Goal: Communication & Community: Participate in discussion

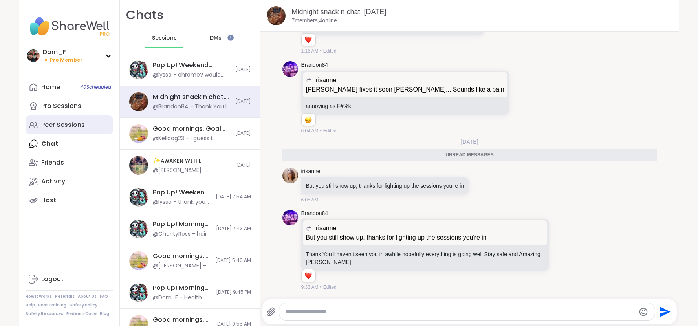
click at [69, 126] on div "Peer Sessions" at bounding box center [63, 125] width 44 height 9
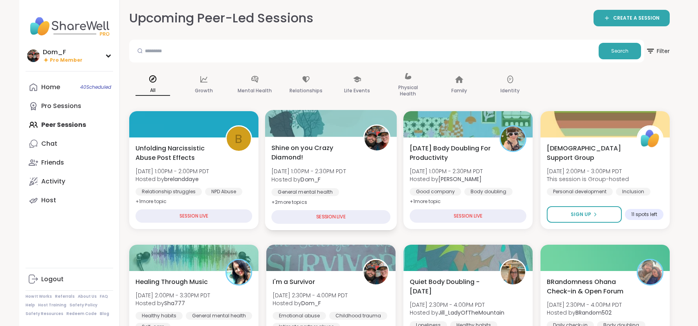
click at [305, 144] on span "Shine on you Crazy Diamond!" at bounding box center [312, 152] width 83 height 19
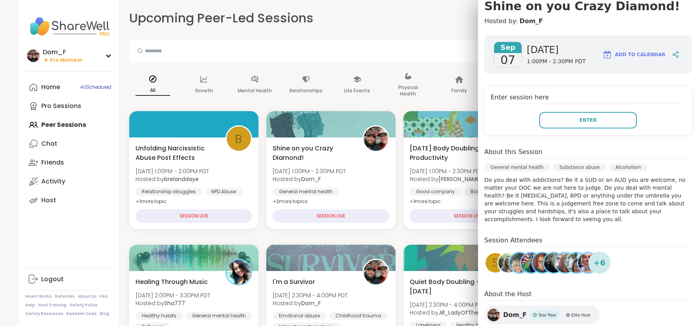
scroll to position [80, 0]
click at [572, 123] on button "Enter" at bounding box center [587, 119] width 97 height 16
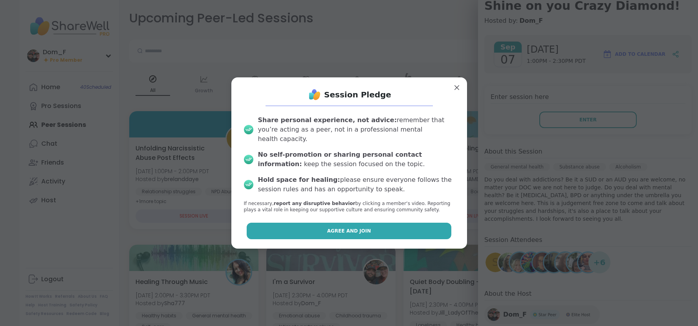
click at [419, 223] on button "Agree and Join" at bounding box center [349, 231] width 205 height 16
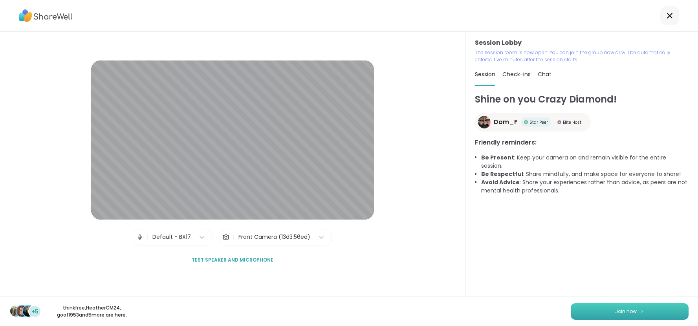
click at [614, 312] on button "Join now" at bounding box center [629, 311] width 118 height 16
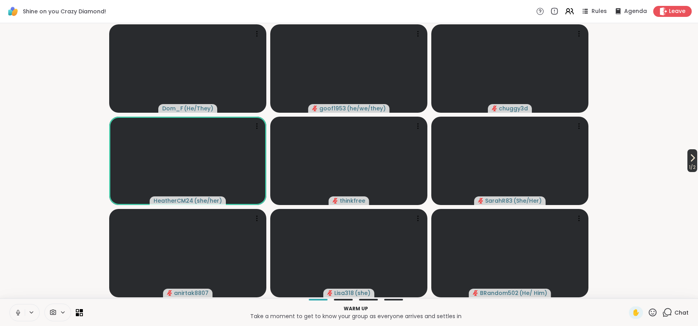
click at [694, 157] on icon at bounding box center [691, 157] width 9 height 9
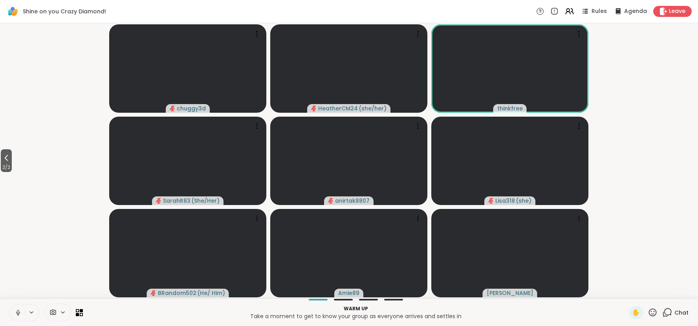
click at [679, 313] on span "Chat" at bounding box center [681, 313] width 14 height 8
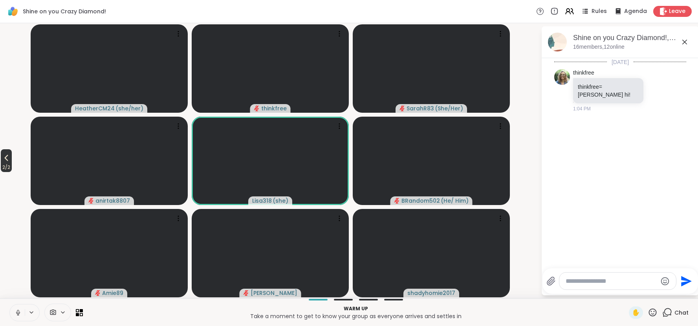
click at [8, 158] on icon at bounding box center [6, 157] width 9 height 9
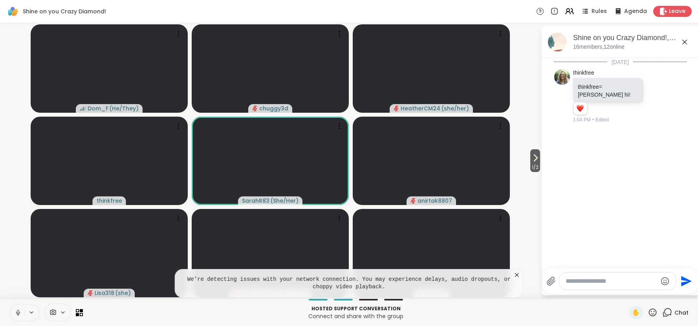
click at [517, 274] on icon at bounding box center [517, 275] width 4 height 4
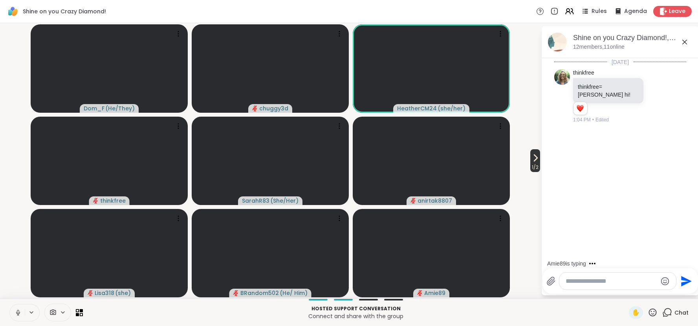
click at [534, 159] on icon at bounding box center [535, 158] width 3 height 6
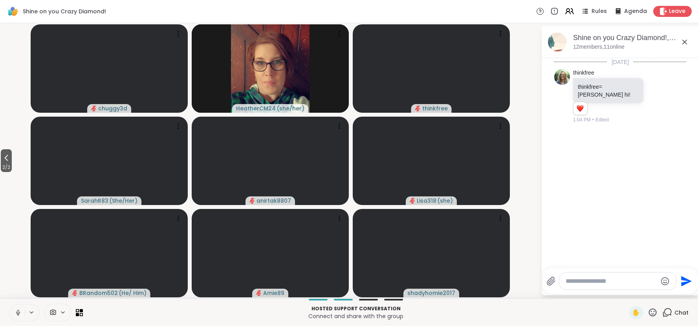
click at [686, 44] on icon at bounding box center [684, 42] width 5 height 5
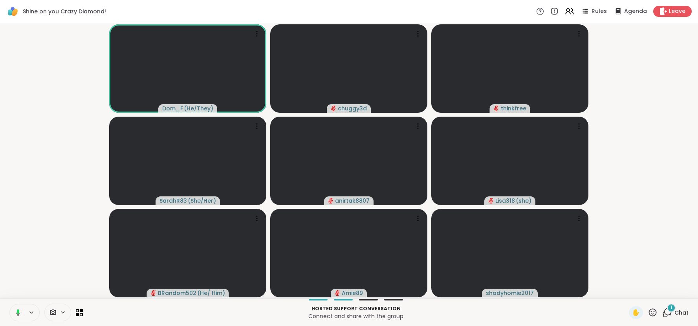
click at [677, 310] on span "Chat" at bounding box center [681, 313] width 14 height 8
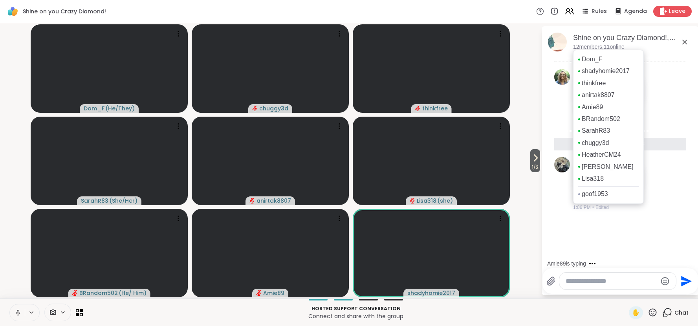
click at [595, 47] on p "12 members, 11 online" at bounding box center [598, 47] width 51 height 8
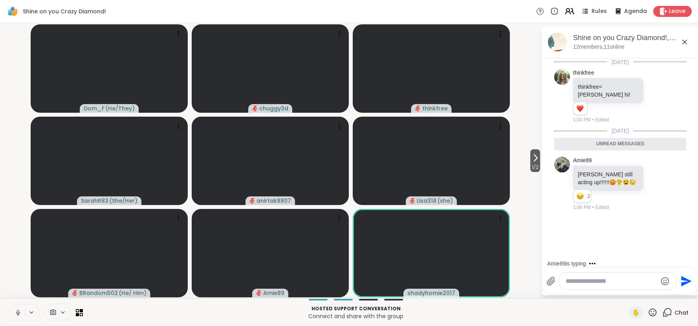
click at [570, 14] on icon at bounding box center [567, 13] width 5 height 2
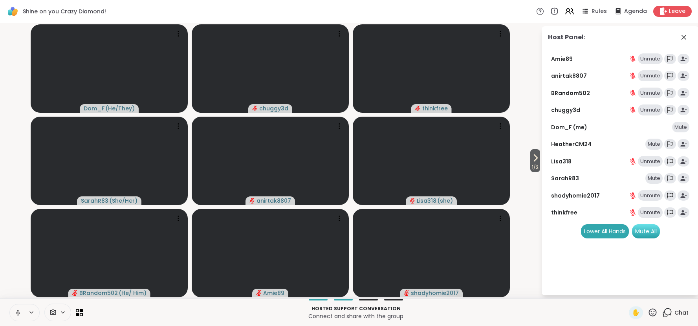
click at [641, 231] on div "Mute All" at bounding box center [646, 231] width 28 height 14
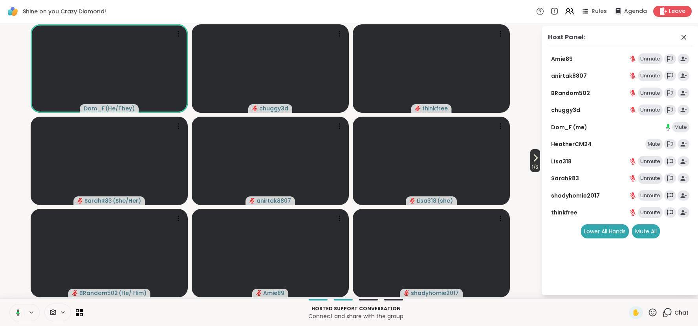
click at [537, 154] on icon at bounding box center [534, 157] width 9 height 9
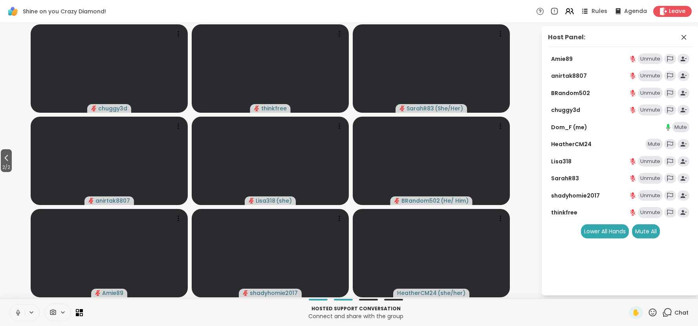
click at [598, 8] on span "Rules" at bounding box center [599, 11] width 16 height 8
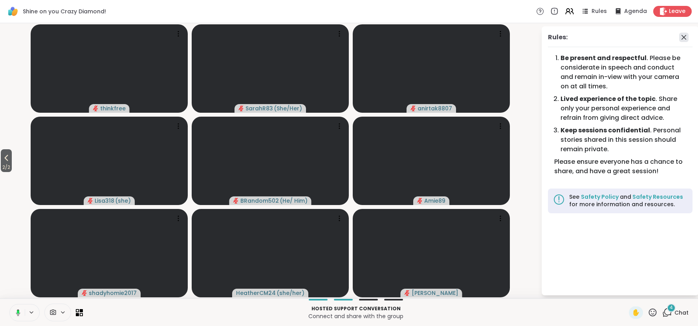
click at [684, 38] on icon at bounding box center [683, 37] width 5 height 5
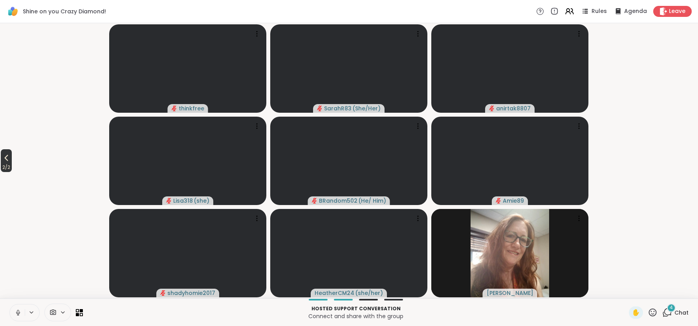
click at [8, 161] on icon at bounding box center [7, 158] width 4 height 6
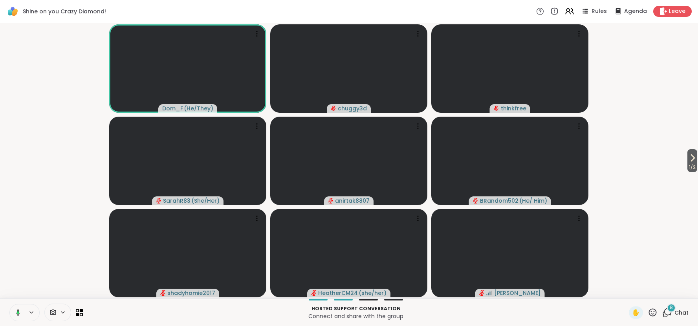
click at [684, 311] on span "Chat" at bounding box center [681, 313] width 14 height 8
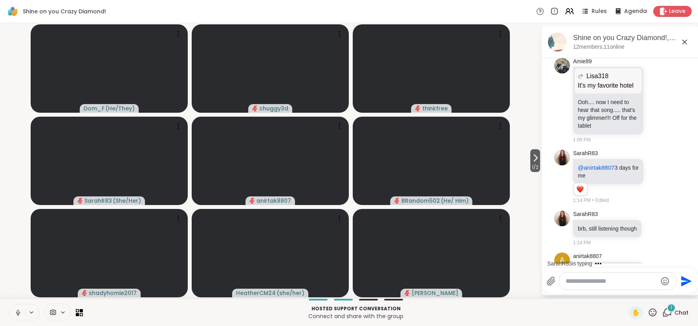
scroll to position [637, 0]
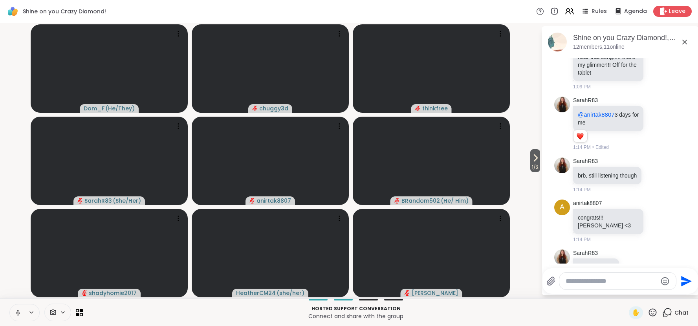
click at [686, 42] on icon at bounding box center [684, 41] width 9 height 9
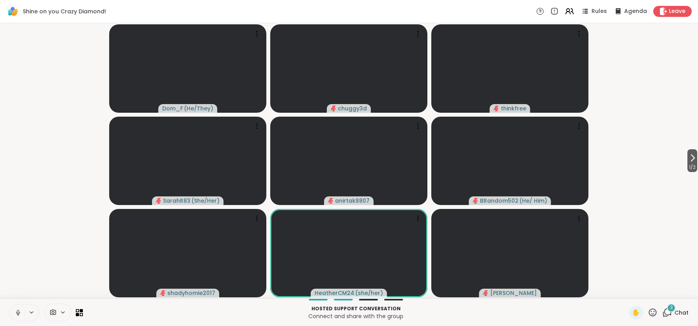
click at [17, 311] on icon at bounding box center [18, 312] width 2 height 4
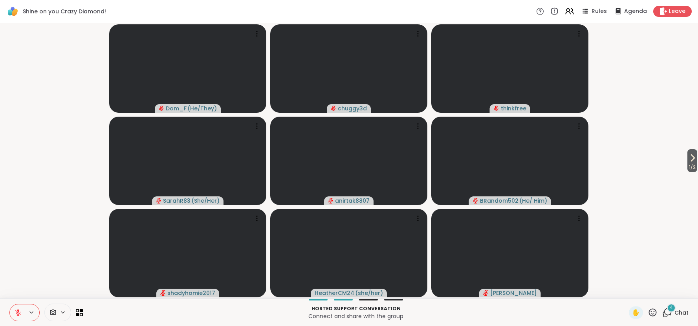
click at [17, 311] on icon at bounding box center [17, 312] width 5 height 5
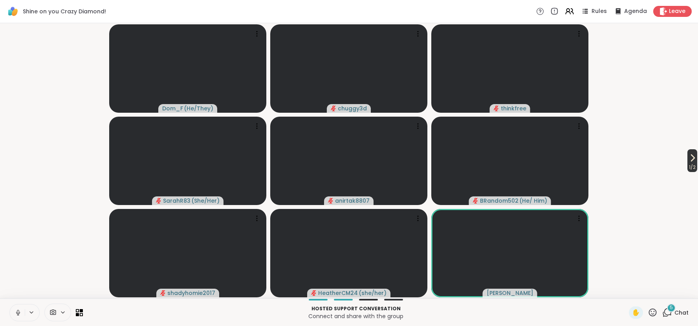
click at [689, 162] on icon at bounding box center [691, 157] width 9 height 9
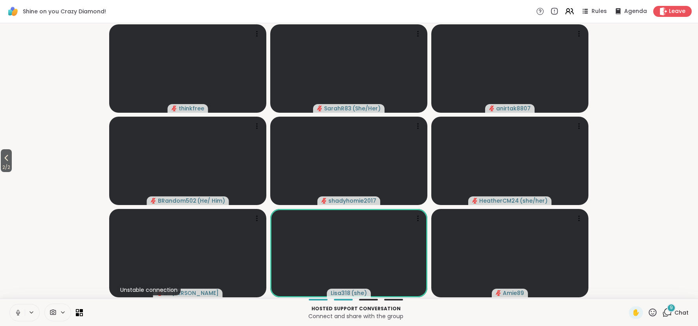
click at [652, 313] on icon at bounding box center [652, 312] width 10 height 10
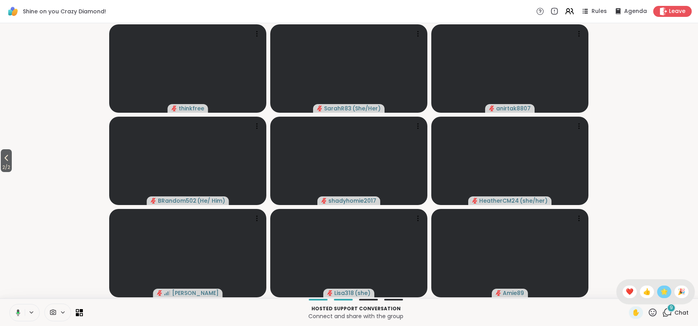
click at [667, 291] on span "🌟" at bounding box center [664, 291] width 8 height 9
click at [654, 311] on icon at bounding box center [653, 312] width 8 height 8
click at [682, 287] on span "🎉" at bounding box center [681, 291] width 8 height 9
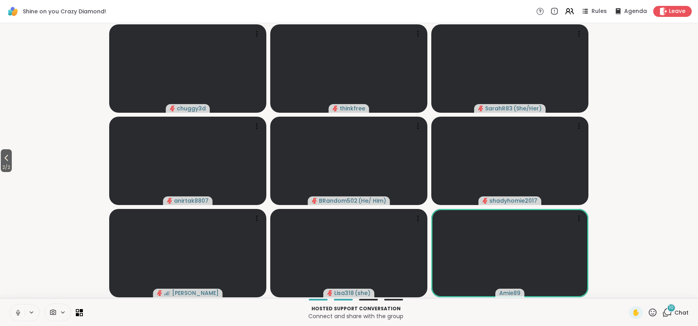
click at [18, 312] on icon at bounding box center [18, 312] width 7 height 7
click at [18, 312] on icon at bounding box center [17, 312] width 5 height 5
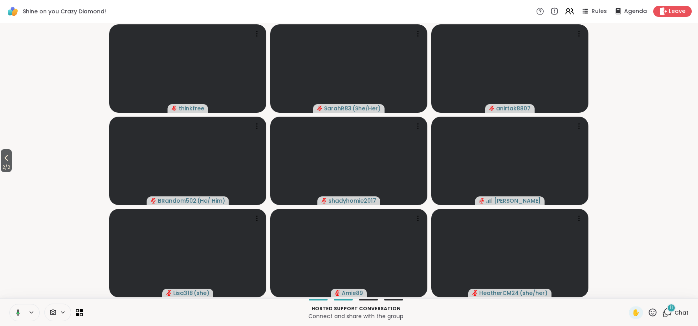
click at [18, 312] on icon at bounding box center [18, 313] width 2 height 2
click at [18, 312] on icon at bounding box center [17, 312] width 5 height 5
click at [7, 152] on button "2 / 2" at bounding box center [6, 160] width 11 height 23
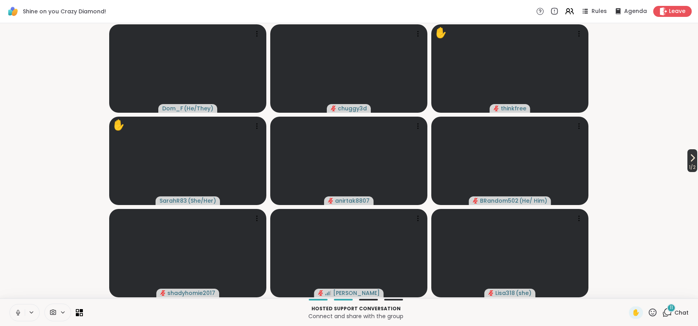
click at [691, 161] on icon at bounding box center [691, 157] width 9 height 9
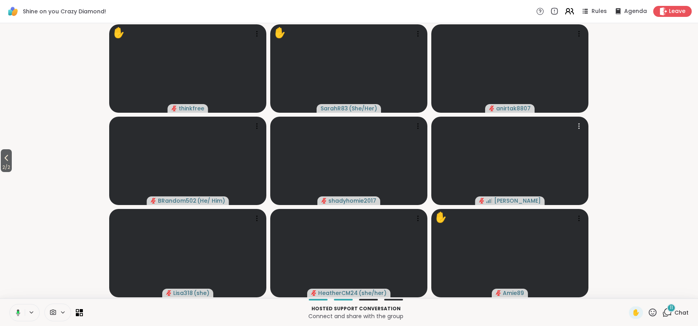
click at [570, 13] on icon at bounding box center [567, 13] width 5 height 2
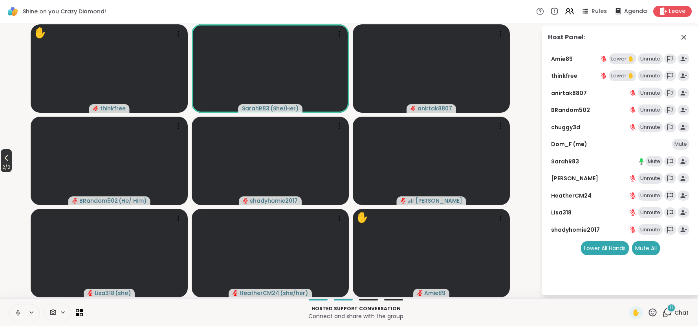
click at [7, 160] on icon at bounding box center [6, 157] width 9 height 9
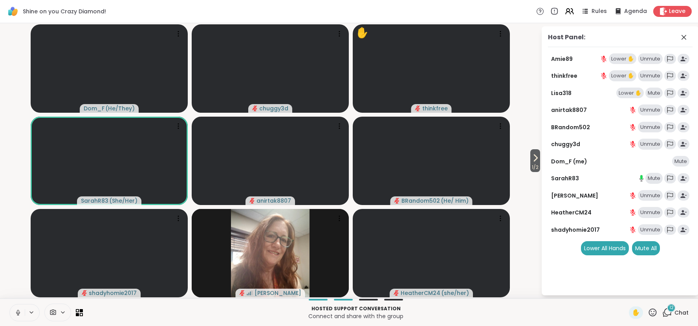
click at [18, 311] on icon at bounding box center [18, 312] width 7 height 7
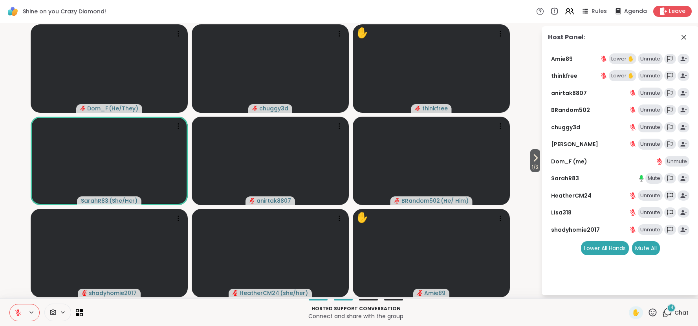
click at [18, 314] on icon at bounding box center [17, 312] width 5 height 5
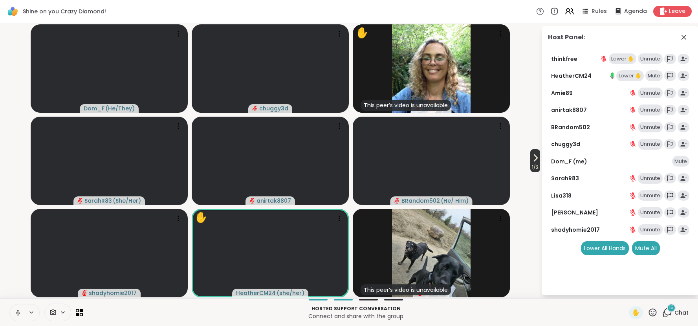
click at [535, 161] on icon at bounding box center [534, 157] width 9 height 9
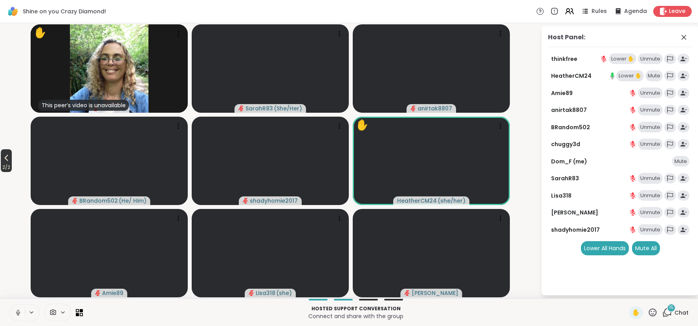
click at [9, 156] on icon at bounding box center [6, 157] width 9 height 9
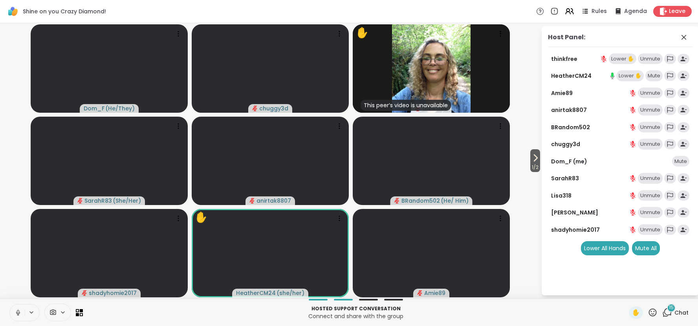
click at [17, 314] on icon at bounding box center [18, 312] width 7 height 7
click at [629, 59] on div "Lower ✋" at bounding box center [629, 58] width 27 height 11
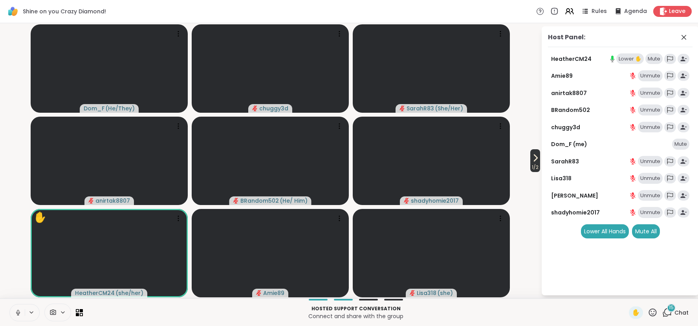
click at [532, 156] on icon at bounding box center [534, 157] width 9 height 9
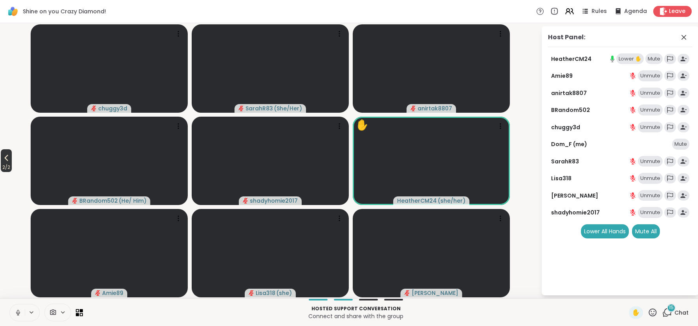
click at [9, 159] on icon at bounding box center [6, 157] width 9 height 9
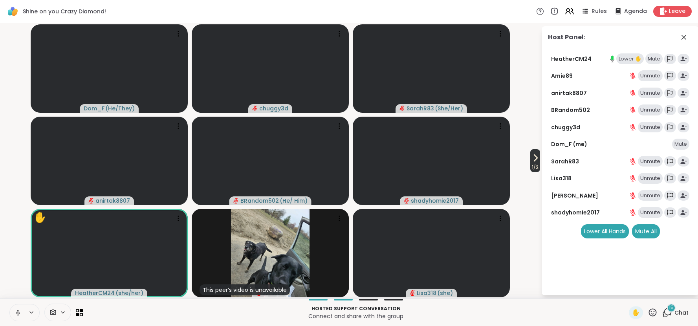
click at [534, 159] on icon at bounding box center [535, 158] width 3 height 6
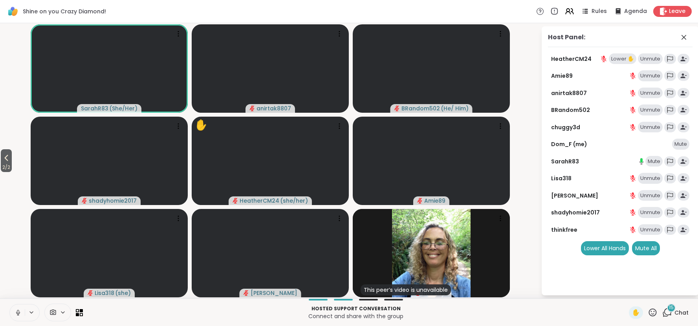
click at [625, 62] on div "Lower ✋" at bounding box center [622, 58] width 27 height 11
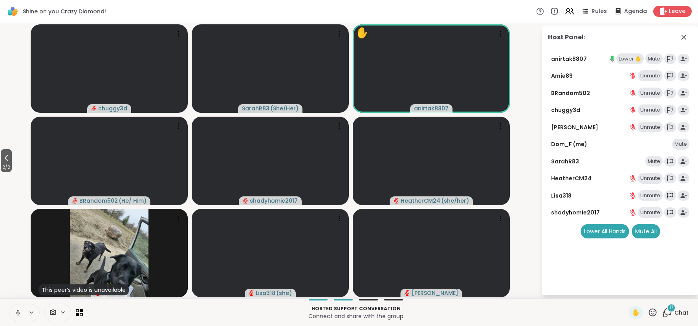
click at [651, 314] on icon at bounding box center [652, 312] width 10 height 10
click at [628, 292] on span "❤️" at bounding box center [629, 291] width 8 height 9
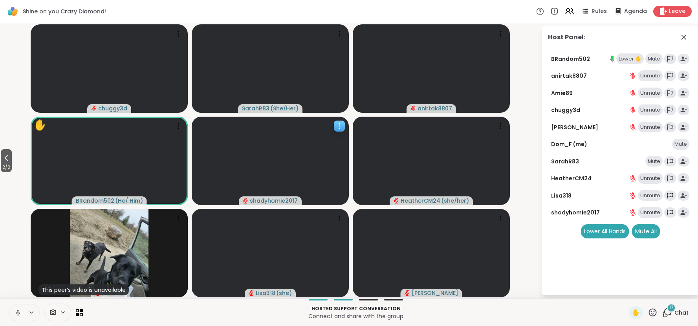
click at [340, 128] on icon at bounding box center [339, 128] width 1 height 1
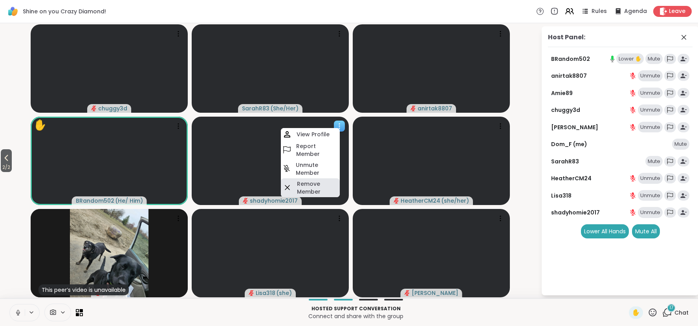
click at [317, 187] on h4 "Remove Member" at bounding box center [317, 188] width 41 height 16
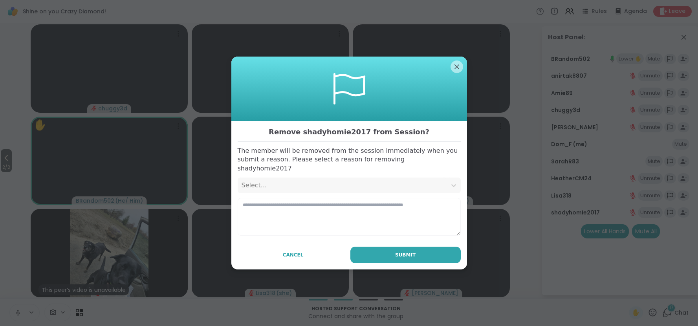
click at [317, 187] on div "Select..." at bounding box center [342, 185] width 209 height 16
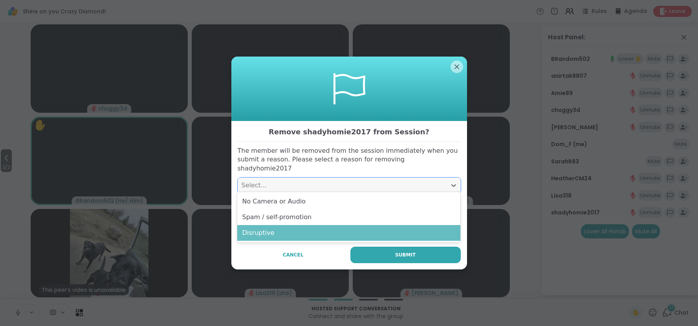
click at [312, 229] on div "Disruptive" at bounding box center [348, 233] width 223 height 16
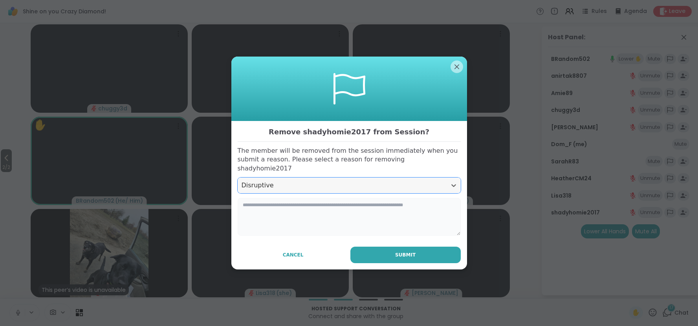
click at [363, 214] on textarea at bounding box center [349, 217] width 223 height 38
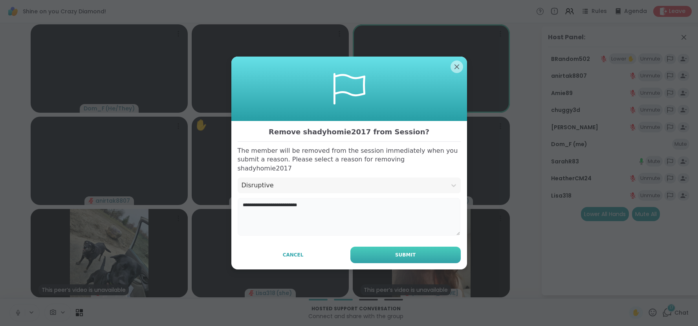
type textarea "**********"
click at [384, 251] on button "Submit" at bounding box center [405, 255] width 110 height 16
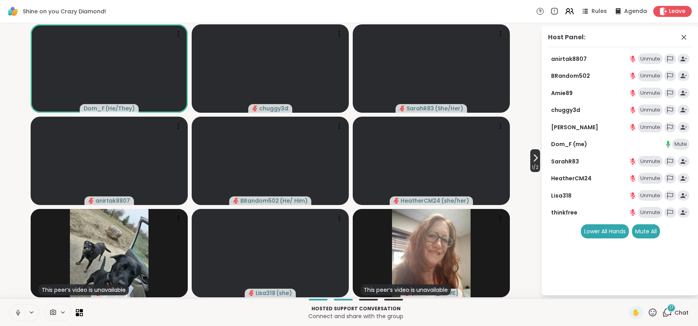
click at [532, 157] on icon at bounding box center [534, 157] width 9 height 9
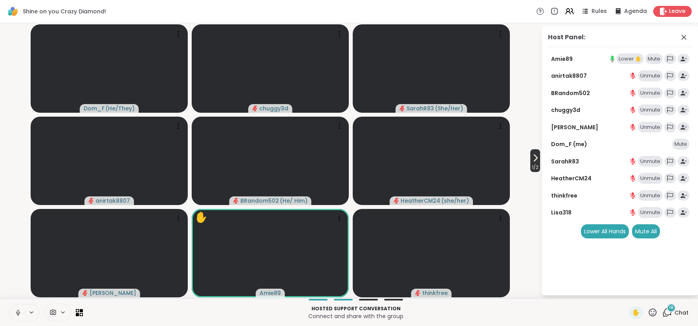
click at [534, 161] on icon at bounding box center [534, 157] width 9 height 9
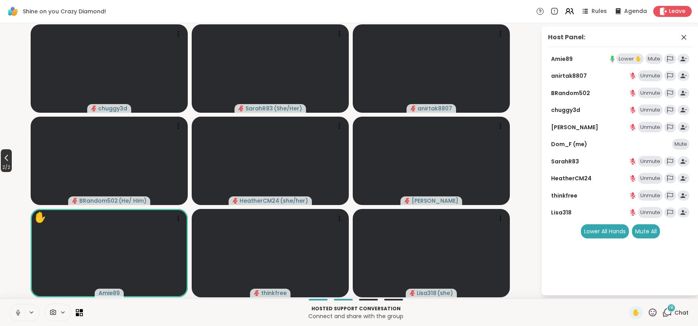
click at [7, 158] on icon at bounding box center [6, 157] width 9 height 9
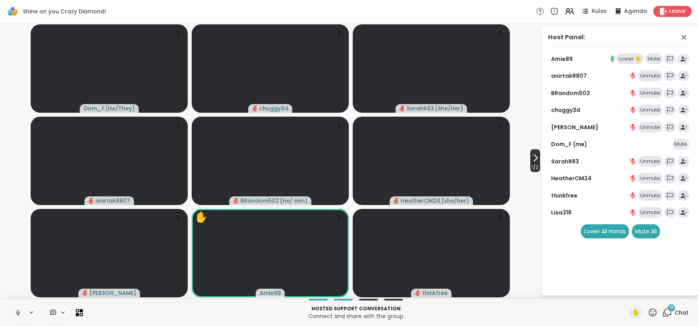
click at [534, 156] on icon at bounding box center [534, 157] width 9 height 9
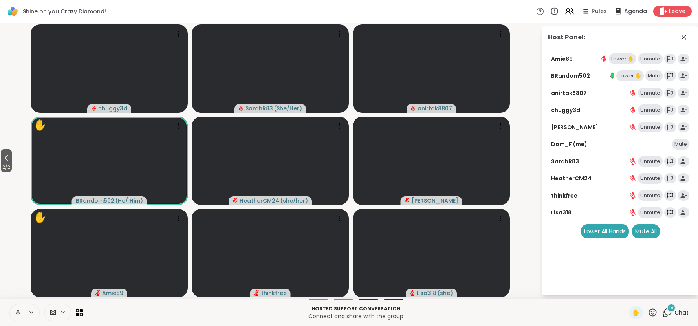
click at [627, 59] on div "Lower ✋" at bounding box center [622, 58] width 27 height 11
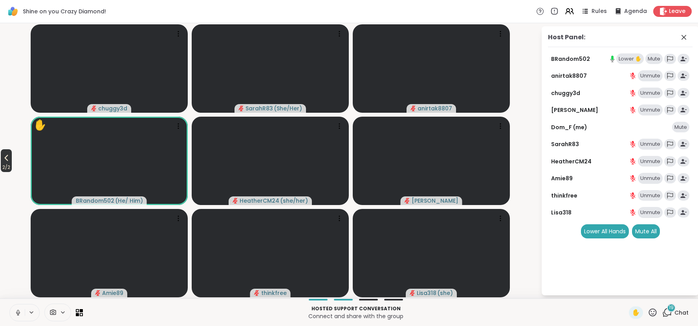
click at [7, 165] on span "2 / 2" at bounding box center [6, 167] width 11 height 9
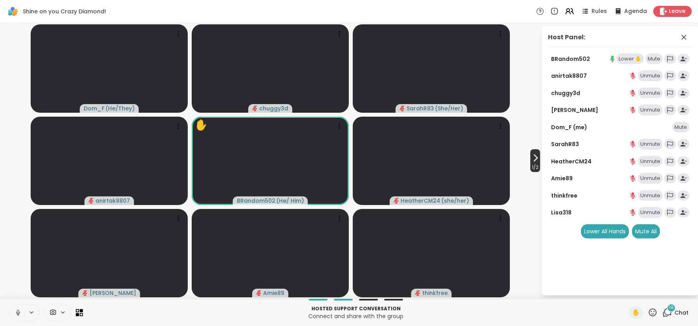
click at [536, 161] on icon at bounding box center [534, 157] width 9 height 9
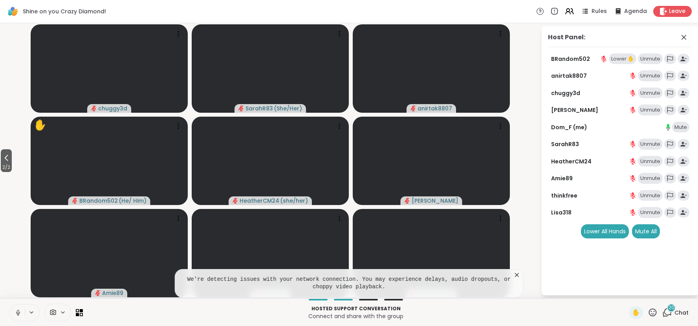
click at [517, 276] on icon at bounding box center [517, 275] width 8 height 8
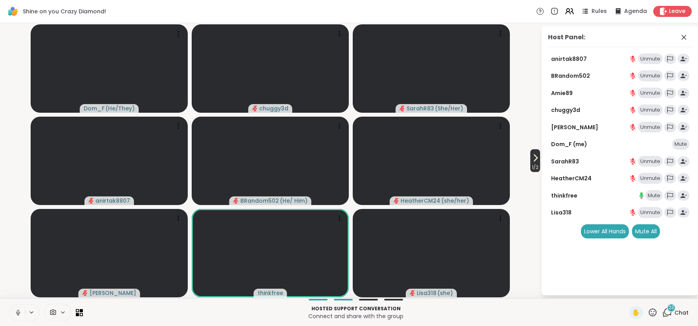
click at [534, 157] on icon at bounding box center [534, 157] width 9 height 9
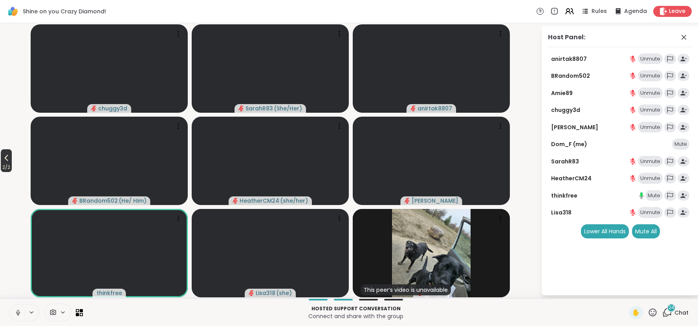
click at [7, 160] on icon at bounding box center [6, 157] width 9 height 9
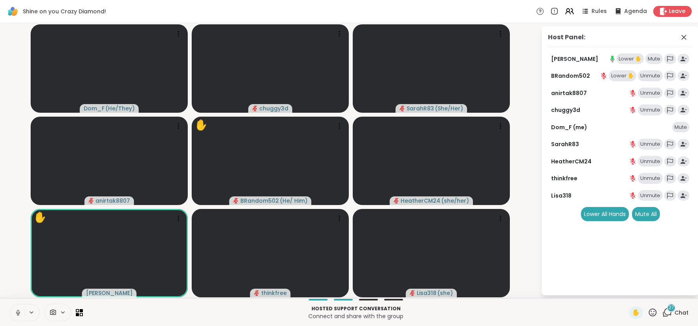
click at [64, 312] on icon at bounding box center [63, 312] width 6 height 7
click at [75, 285] on icon at bounding box center [74, 284] width 7 height 7
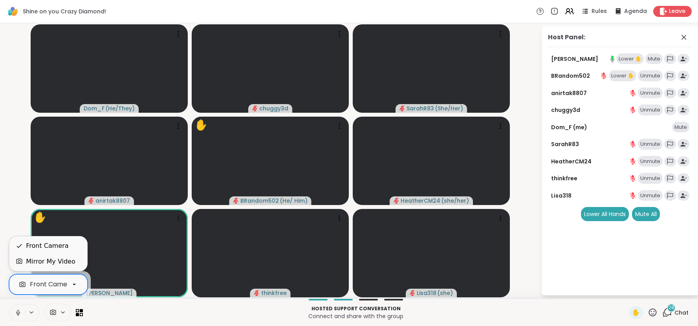
click at [75, 285] on icon at bounding box center [74, 284] width 7 height 7
click at [107, 313] on p "Connect and share with the group" at bounding box center [356, 316] width 536 height 8
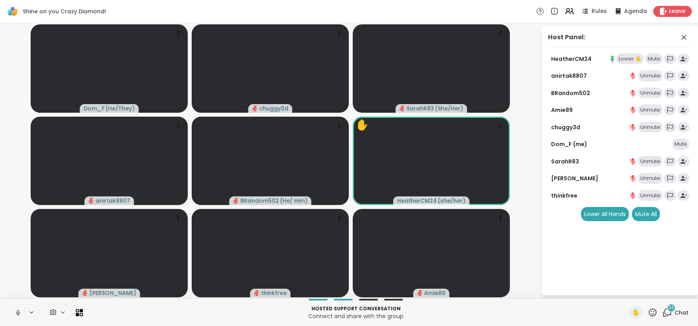
click at [625, 57] on div "Lower ✋" at bounding box center [629, 58] width 27 height 11
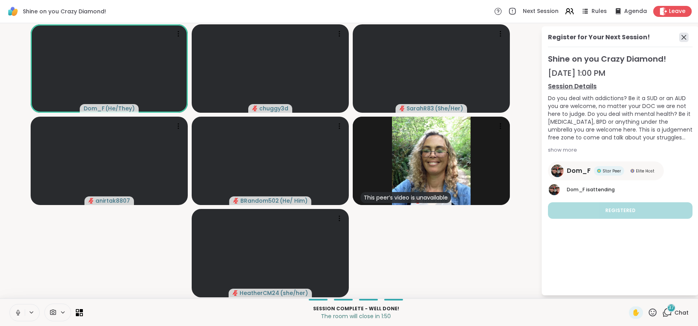
click at [683, 37] on icon at bounding box center [683, 37] width 9 height 9
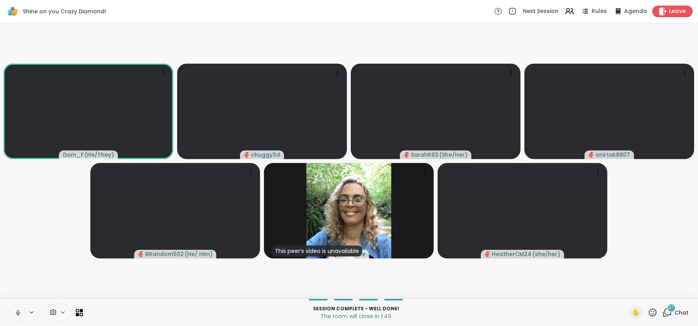
click at [676, 13] on span "Leave" at bounding box center [677, 11] width 17 height 8
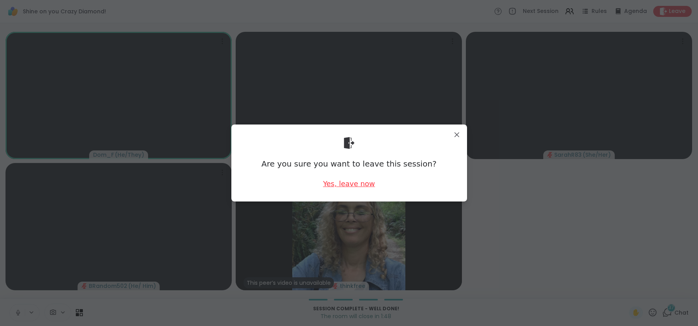
click at [354, 181] on div "Yes, leave now" at bounding box center [349, 184] width 52 height 10
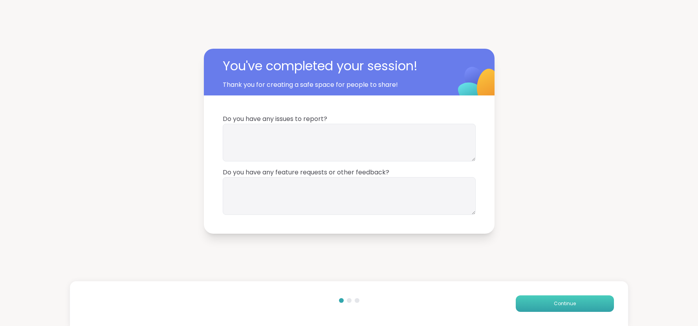
click at [527, 305] on button "Continue" at bounding box center [564, 303] width 98 height 16
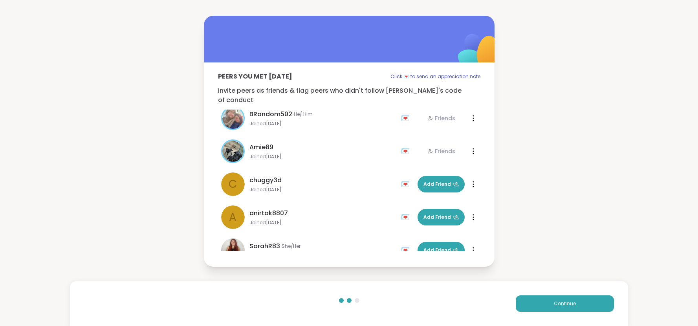
scroll to position [188, 0]
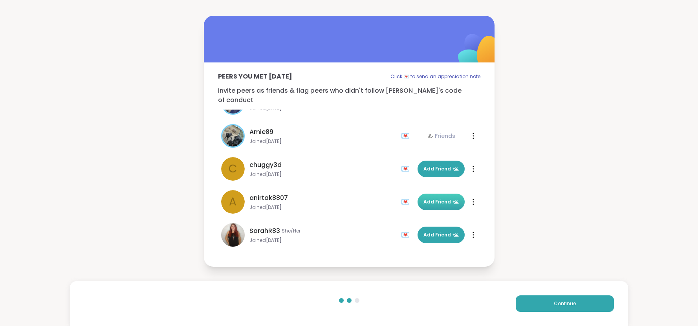
click at [435, 198] on span "Add Friend" at bounding box center [440, 201] width 35 height 7
click at [537, 302] on button "Continue" at bounding box center [564, 303] width 98 height 16
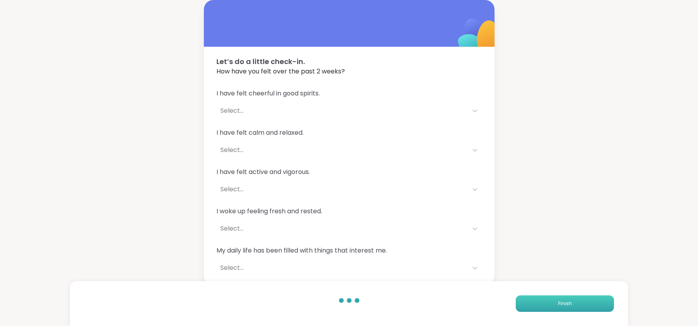
click at [537, 302] on button "Finish" at bounding box center [564, 303] width 98 height 16
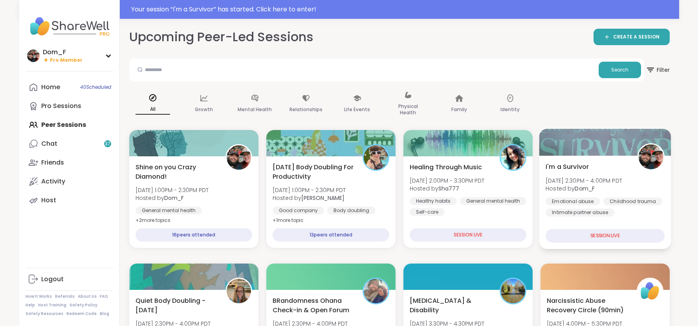
click at [591, 199] on div "Emotional abuse" at bounding box center [572, 201] width 55 height 8
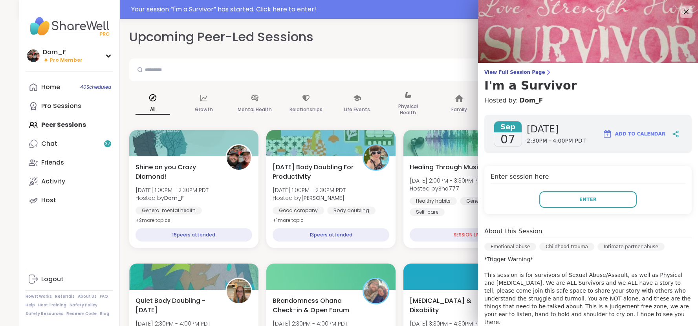
click at [591, 199] on span "Enter" at bounding box center [587, 199] width 17 height 7
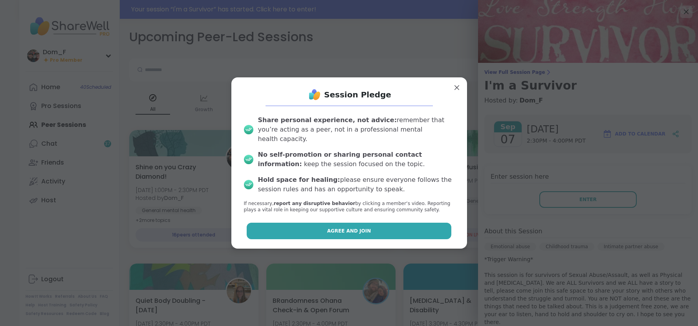
click at [441, 227] on button "Agree and Join" at bounding box center [349, 231] width 205 height 16
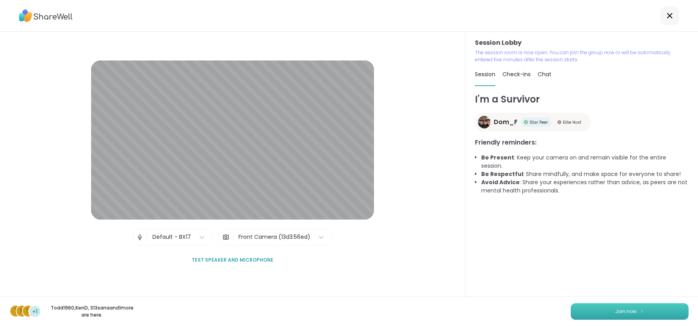
click at [609, 309] on button "Join now" at bounding box center [629, 311] width 118 height 16
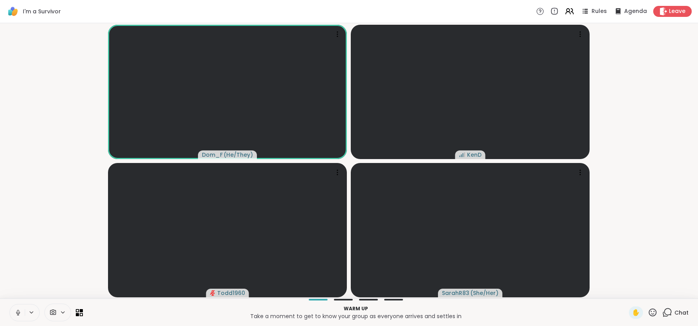
click at [648, 113] on video-player-container "Dom_F ( He/They ) KenD Todd1960 SarahR83 ( She/Her )" at bounding box center [349, 160] width 688 height 269
click at [678, 311] on span "Chat" at bounding box center [681, 313] width 14 height 8
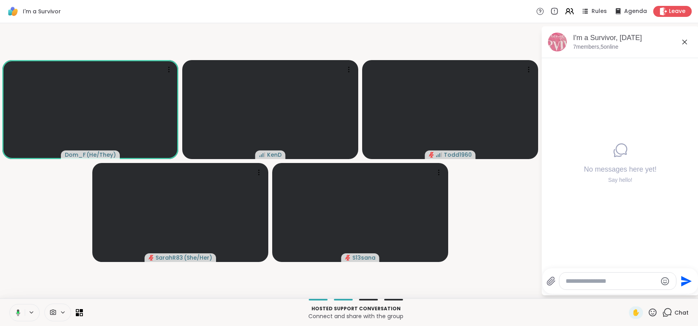
click at [684, 43] on icon at bounding box center [684, 41] width 9 height 9
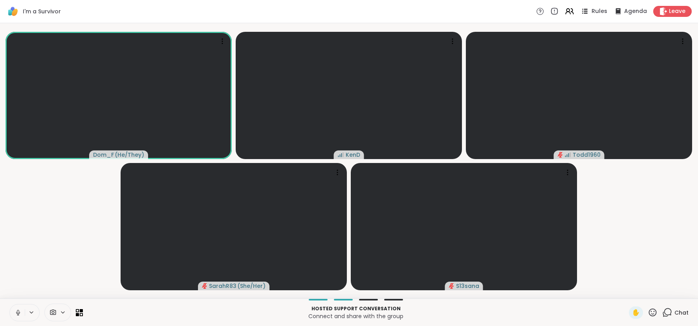
click at [589, 12] on icon at bounding box center [584, 11] width 10 height 10
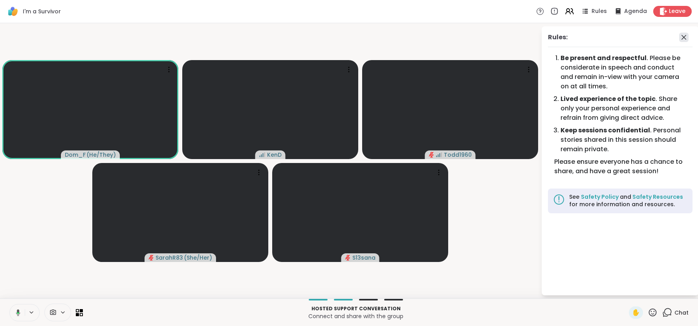
click at [683, 37] on icon at bounding box center [683, 37] width 5 height 5
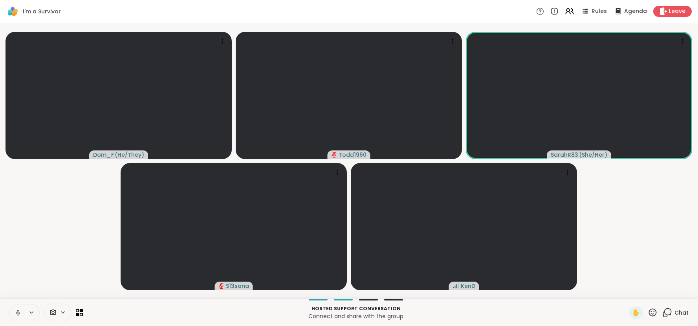
click at [18, 311] on icon at bounding box center [18, 312] width 7 height 7
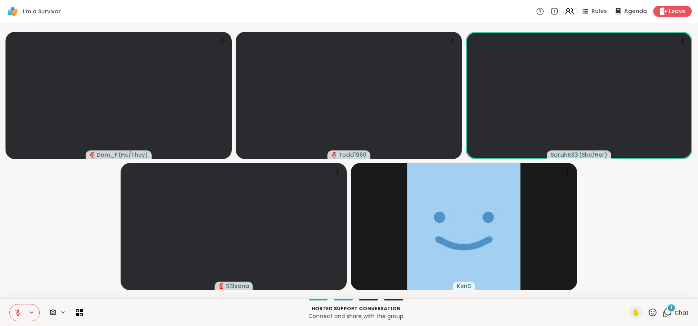
click at [680, 311] on span "Chat" at bounding box center [681, 313] width 14 height 8
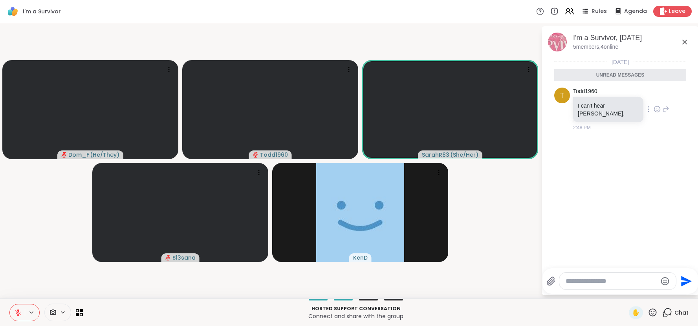
click at [662, 105] on icon at bounding box center [665, 108] width 7 height 9
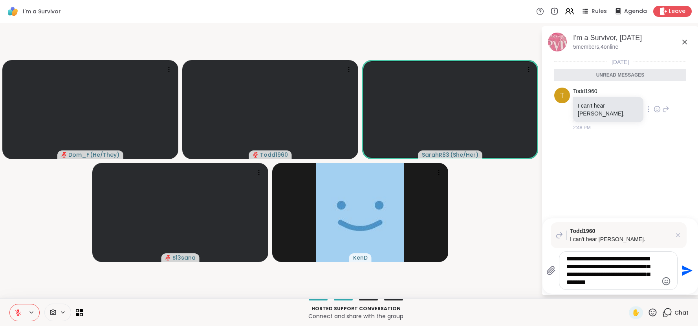
type textarea "**********"
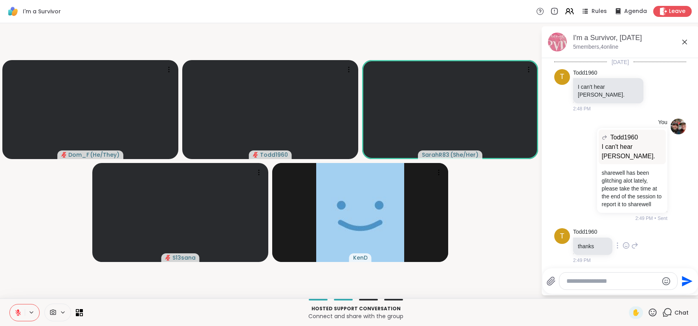
click at [625, 241] on icon at bounding box center [625, 245] width 7 height 8
click at [610, 229] on div "Select Reaction: Thumbs up" at bounding box center [608, 232] width 7 height 7
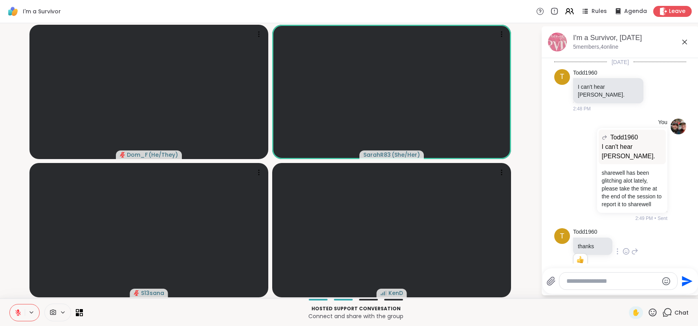
click at [17, 311] on icon at bounding box center [17, 312] width 5 height 5
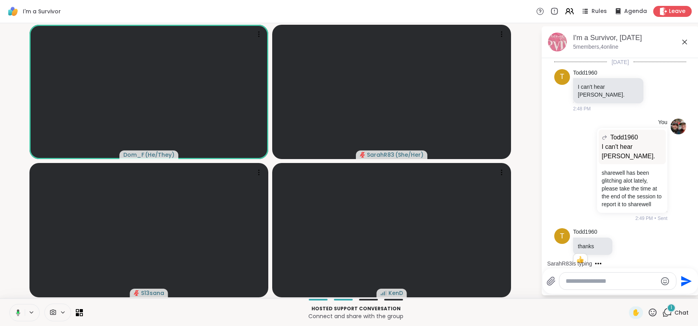
scroll to position [90, 0]
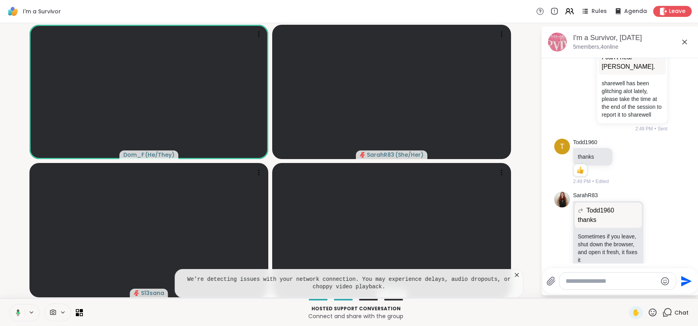
click at [518, 276] on icon at bounding box center [517, 275] width 8 height 8
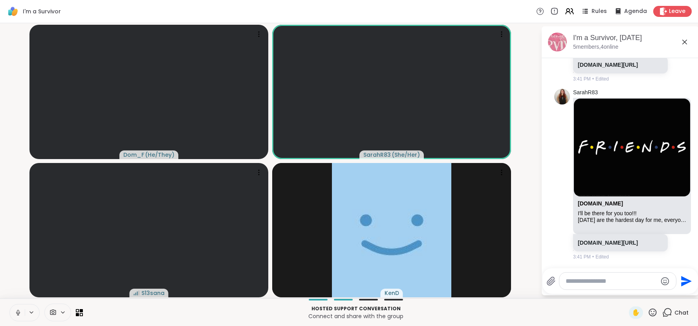
scroll to position [519, 0]
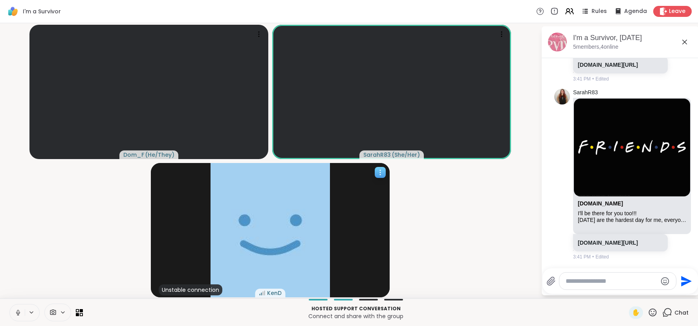
click at [381, 174] on icon at bounding box center [380, 172] width 8 height 8
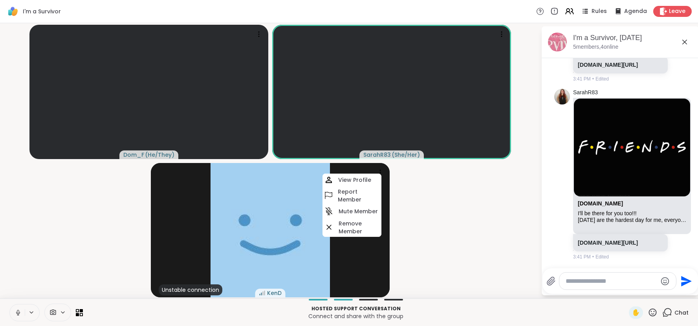
click at [424, 192] on video-player-container "Dom_F ( He/They ) SarahR83 ( She/Her ) Unstable connection KenD View Profile Re…" at bounding box center [270, 160] width 531 height 269
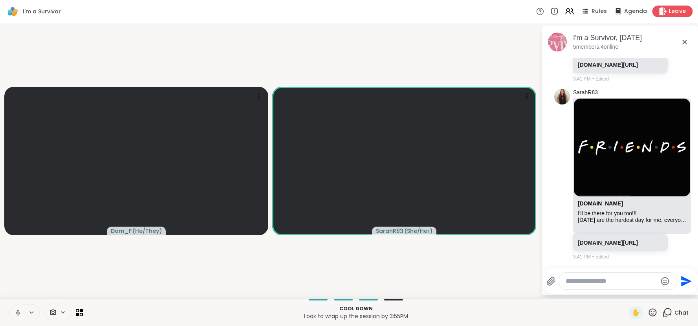
click at [678, 13] on span "Leave" at bounding box center [677, 11] width 17 height 8
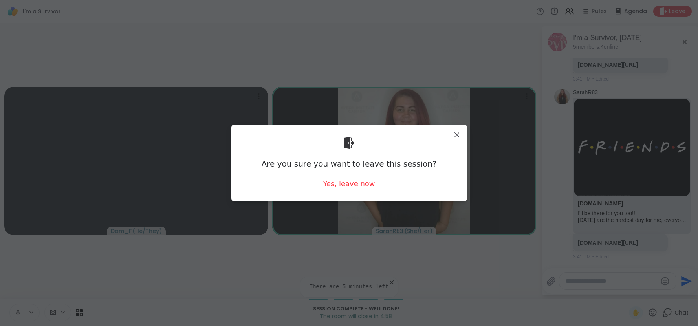
click at [336, 183] on div "Yes, leave now" at bounding box center [349, 184] width 52 height 10
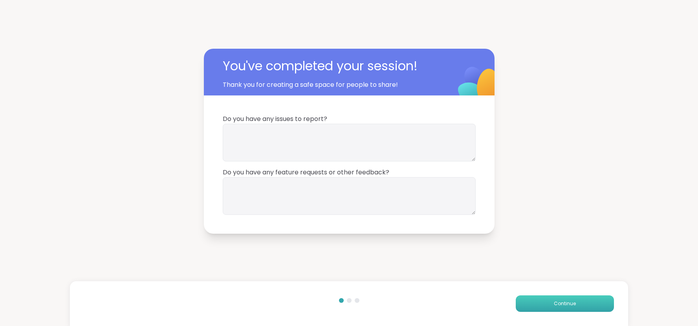
click at [554, 305] on span "Continue" at bounding box center [565, 303] width 22 height 7
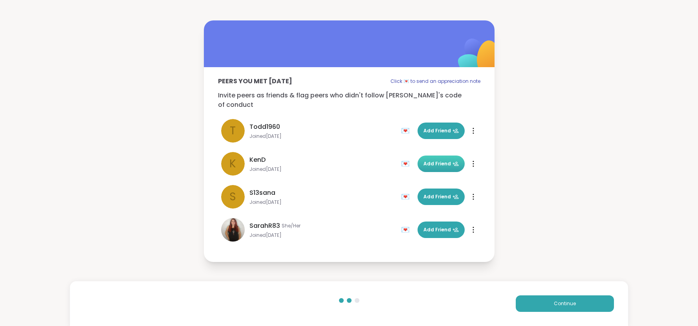
click at [439, 162] on span "Add Friend" at bounding box center [440, 163] width 35 height 7
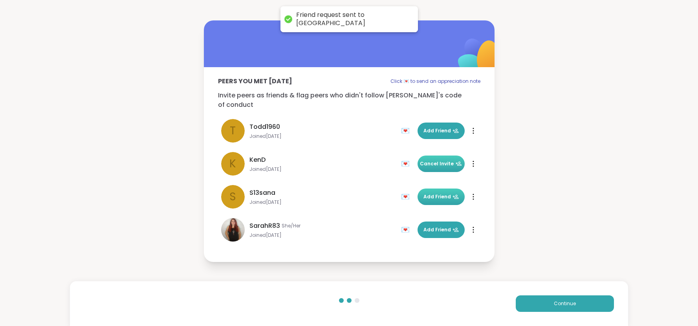
click at [434, 194] on span "Add Friend" at bounding box center [440, 196] width 35 height 7
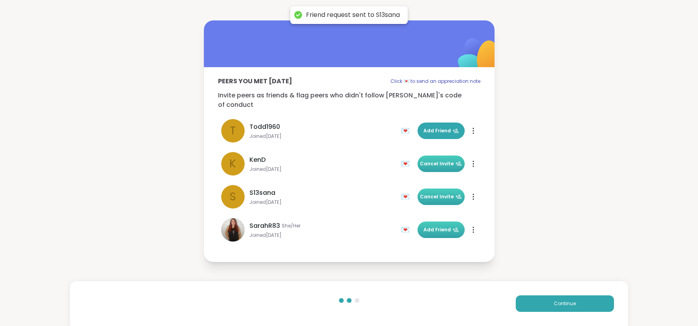
click at [433, 226] on span "Add Friend" at bounding box center [440, 229] width 35 height 7
click at [550, 307] on button "Continue" at bounding box center [564, 303] width 98 height 16
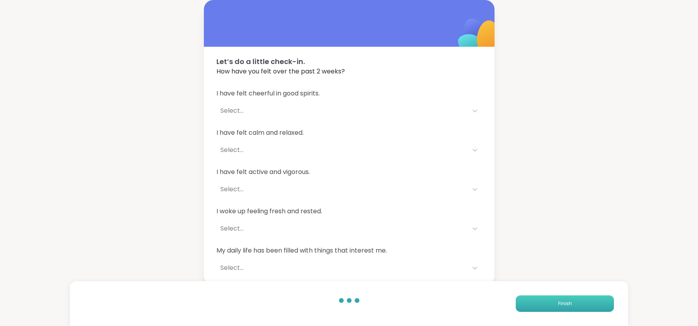
click at [550, 307] on button "Finish" at bounding box center [564, 303] width 98 height 16
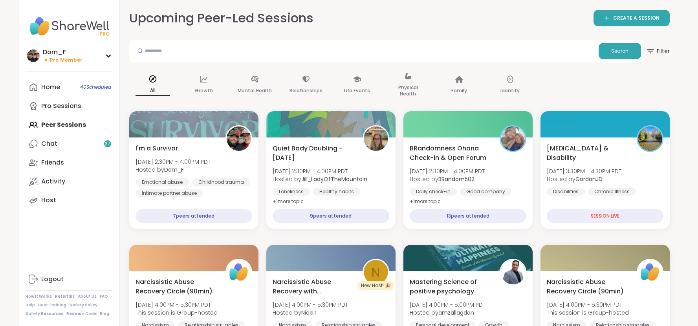
click at [84, 144] on link "Chat 37" at bounding box center [70, 143] width 88 height 19
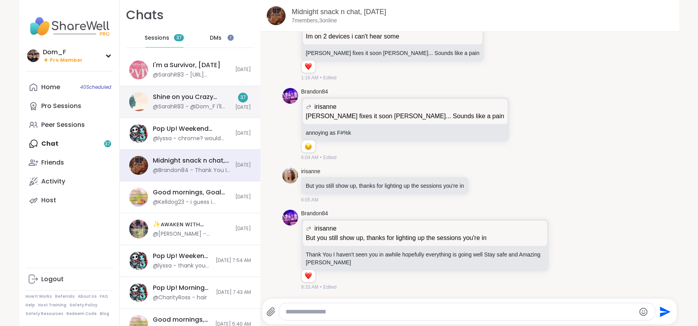
click at [207, 98] on div "Shine on you Crazy Diamond!, [DATE]" at bounding box center [192, 97] width 78 height 9
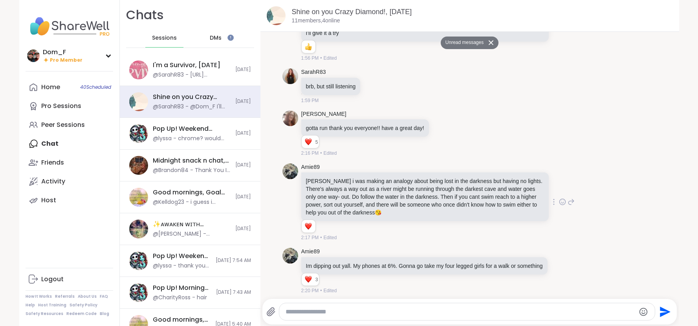
scroll to position [2784, 0]
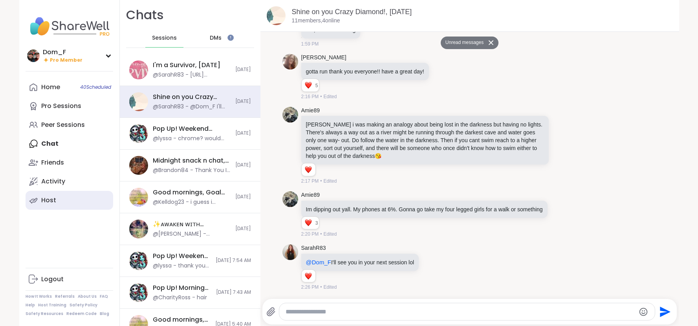
click at [67, 199] on link "Host" at bounding box center [70, 200] width 88 height 19
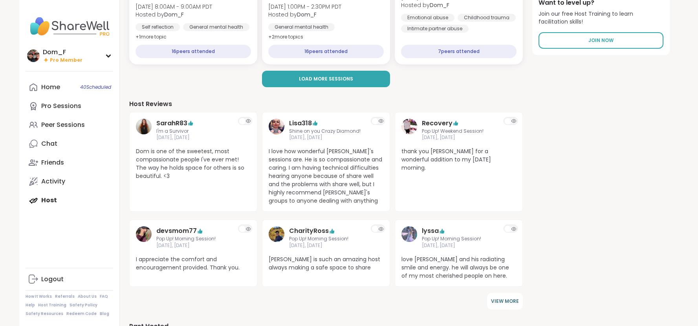
scroll to position [133, 0]
click at [316, 122] on icon at bounding box center [316, 123] width 4 height 5
click at [91, 180] on link "Activity" at bounding box center [70, 181] width 88 height 19
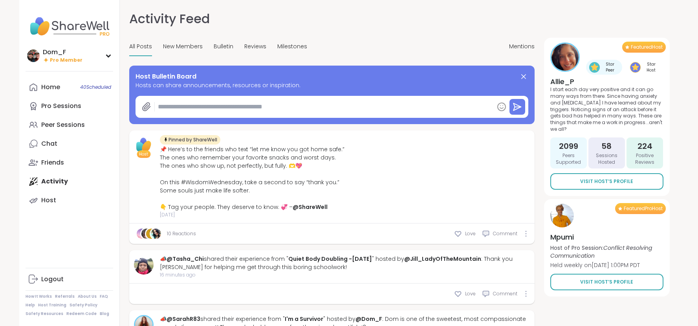
type textarea "*"
click at [257, 45] on span "Reviews" at bounding box center [255, 46] width 22 height 8
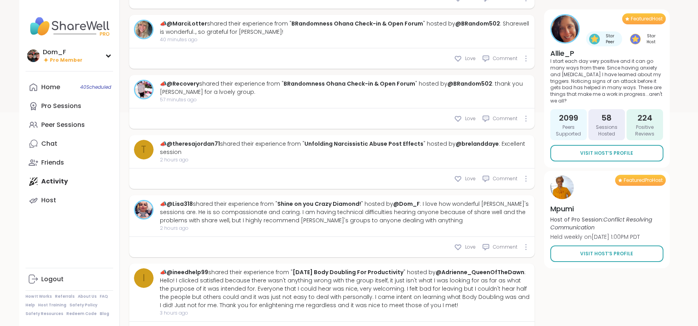
scroll to position [234, 0]
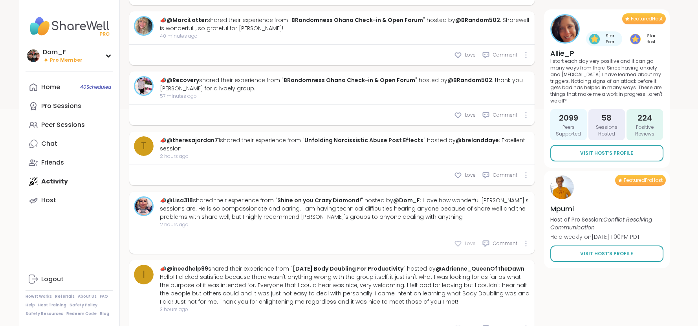
click at [459, 243] on icon at bounding box center [458, 243] width 8 height 8
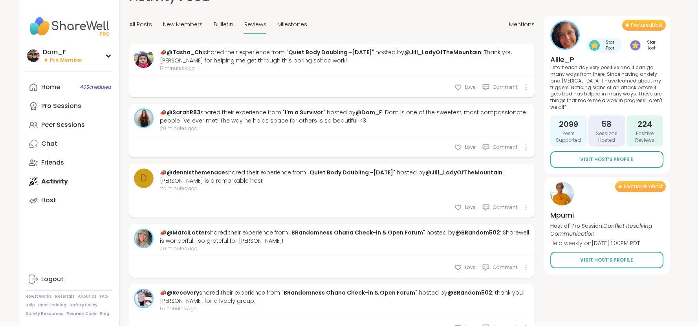
scroll to position [0, 0]
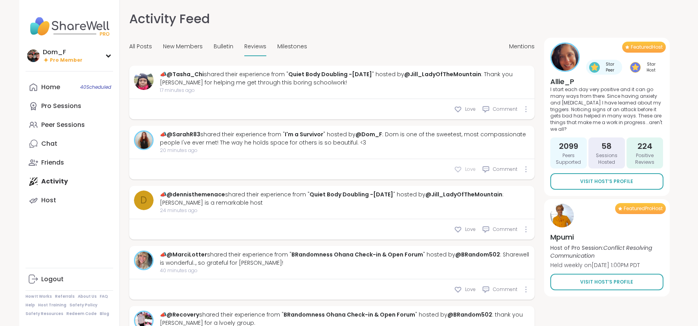
click at [459, 169] on icon at bounding box center [458, 169] width 8 height 8
click at [680, 86] on div "Dom_F Pro Member Dom_F Pro Member Profile Membership Settings Help Home 40 Sche…" at bounding box center [349, 171] width 698 height 343
